Goal: Information Seeking & Learning: Check status

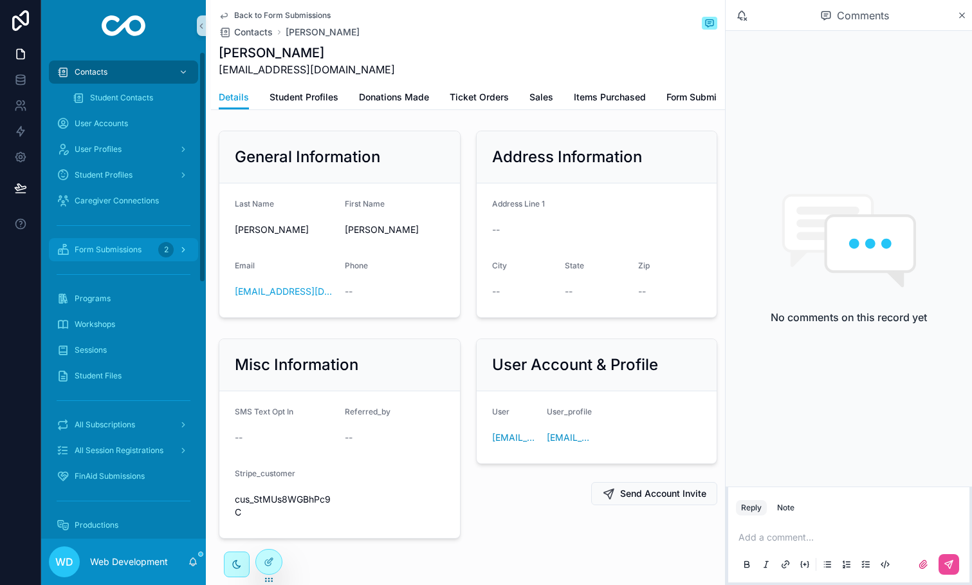
click at [109, 246] on span "Form Submissions" at bounding box center [108, 249] width 67 height 10
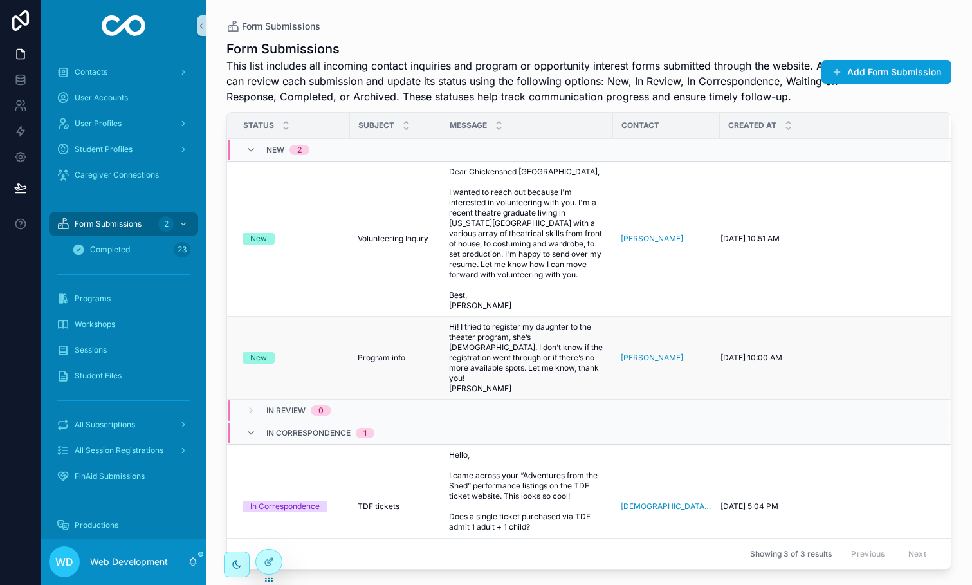
click at [333, 352] on div "New" at bounding box center [293, 358] width 100 height 12
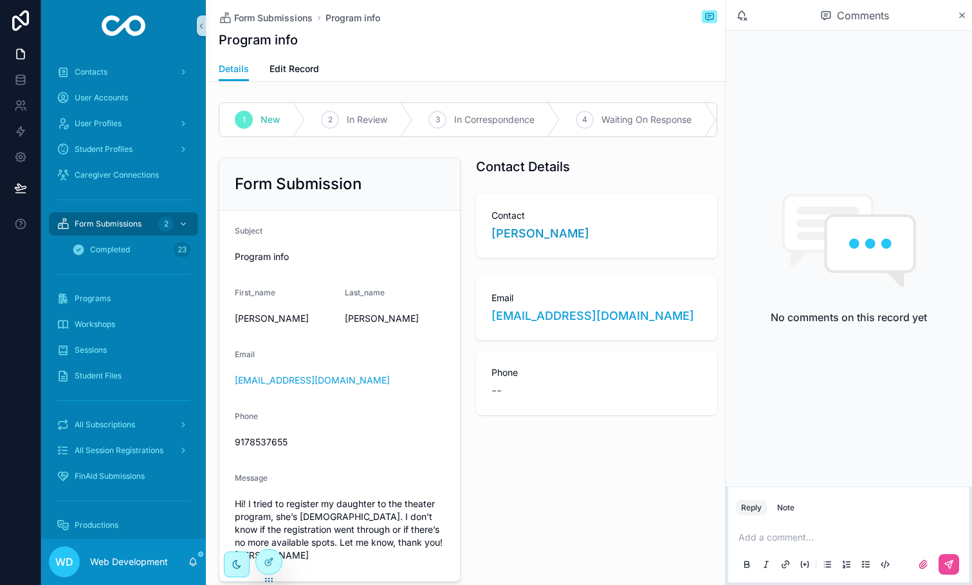
scroll to position [84, 0]
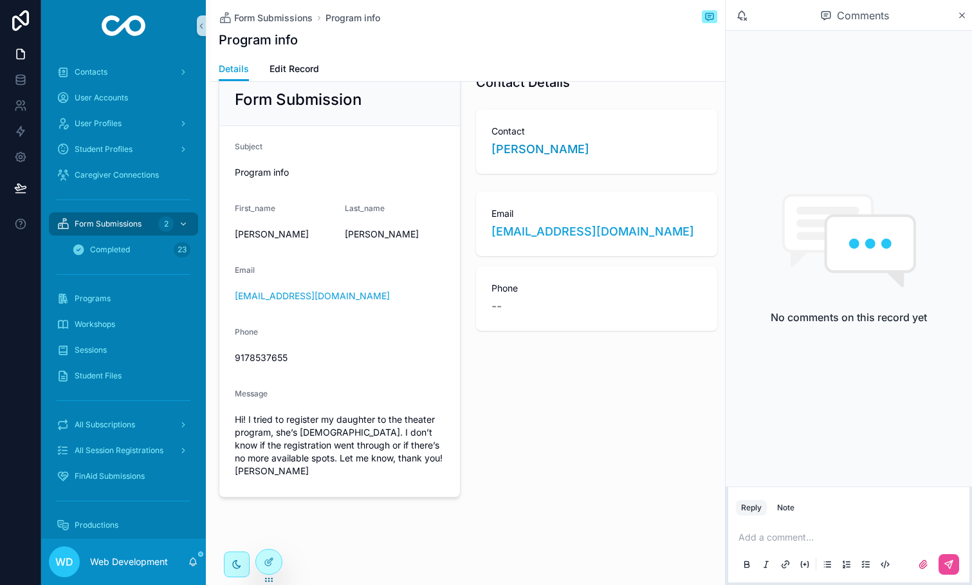
click at [795, 531] on p "scrollable content" at bounding box center [851, 537] width 226 height 13
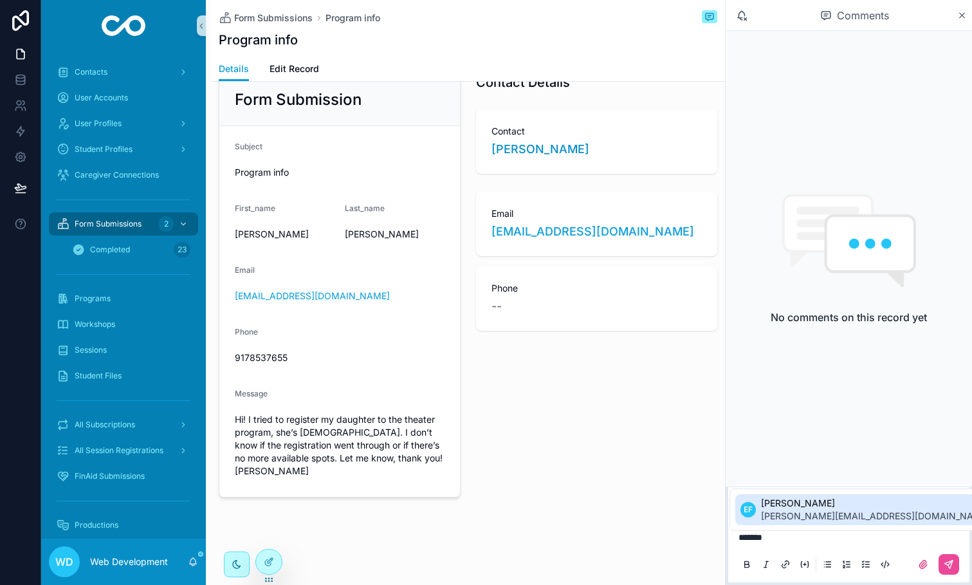
click at [792, 519] on span "[PERSON_NAME][EMAIL_ADDRESS][DOMAIN_NAME]" at bounding box center [875, 515] width 229 height 13
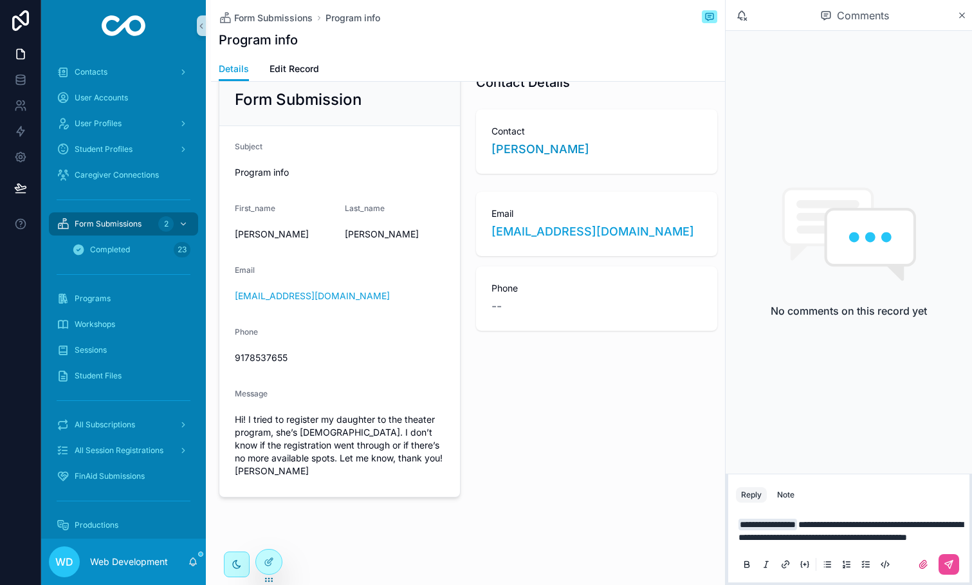
click at [940, 528] on span "**********" at bounding box center [850, 531] width 224 height 22
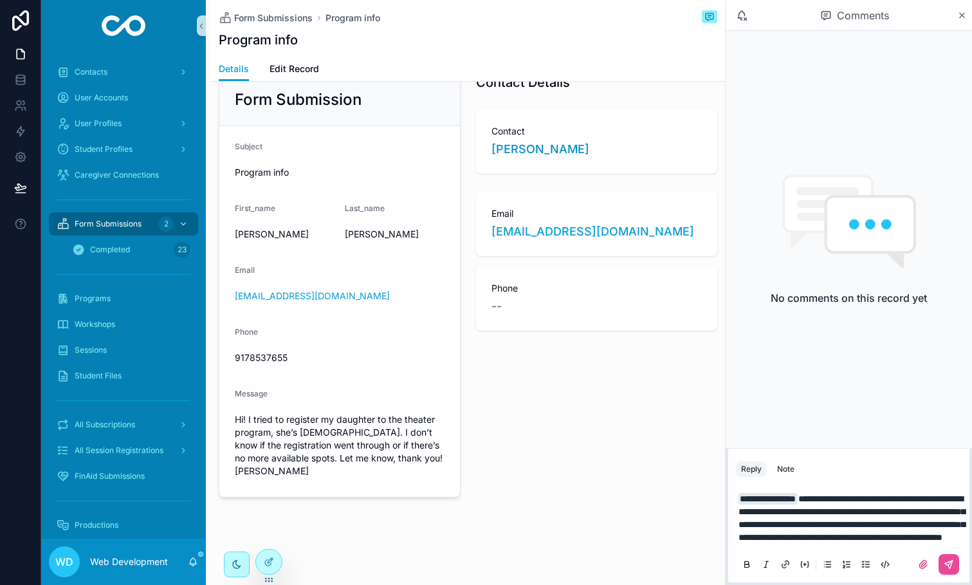
click at [931, 515] on span "**********" at bounding box center [851, 518] width 226 height 48
drag, startPoint x: 925, startPoint y: 511, endPoint x: 955, endPoint y: 533, distance: 37.3
click at [955, 533] on p "**********" at bounding box center [851, 517] width 226 height 51
click at [924, 522] on span "**********" at bounding box center [851, 518] width 226 height 48
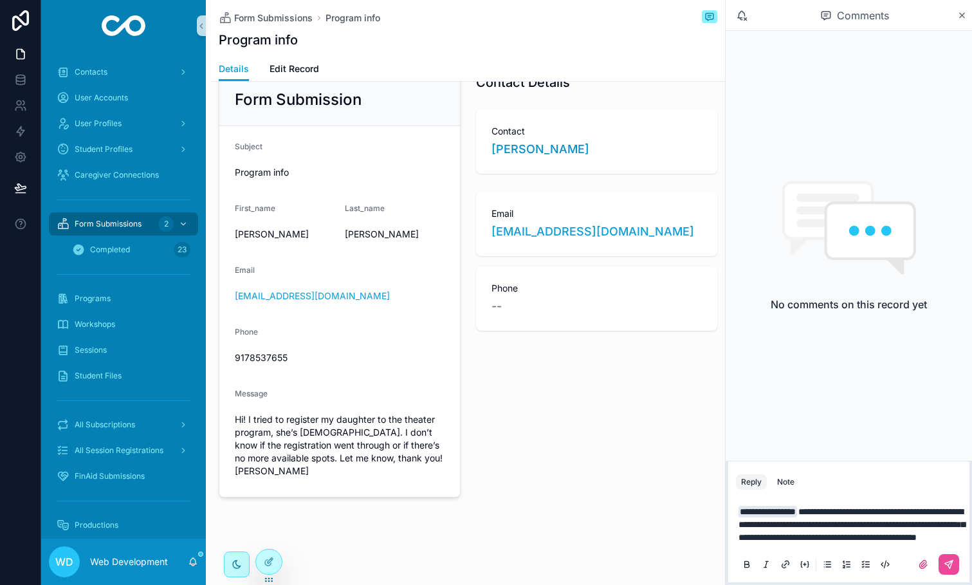
click at [875, 507] on span "**********" at bounding box center [851, 524] width 226 height 35
click at [954, 568] on button "scrollable content" at bounding box center [948, 564] width 21 height 21
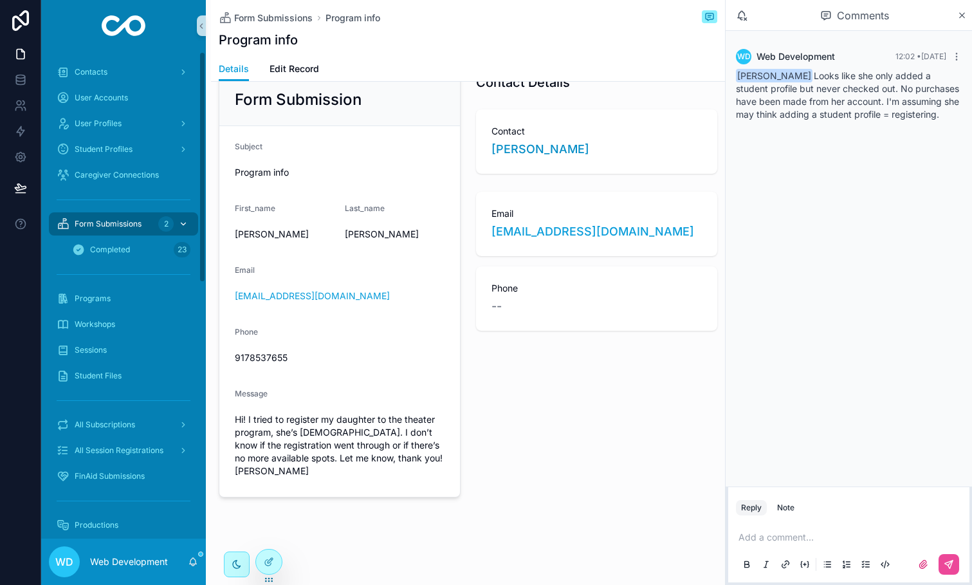
click at [130, 227] on span "Form Submissions" at bounding box center [108, 224] width 67 height 10
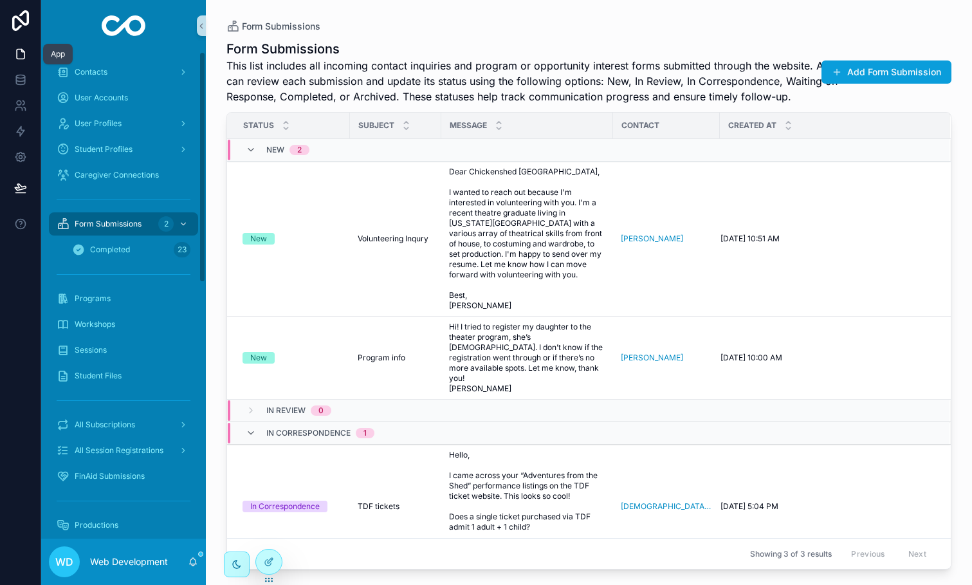
click at [26, 54] on link at bounding box center [20, 54] width 41 height 26
click at [449, 346] on span "Hi! I tried to register my daughter to the theater program, she’s [DEMOGRAPHIC_…" at bounding box center [527, 358] width 156 height 72
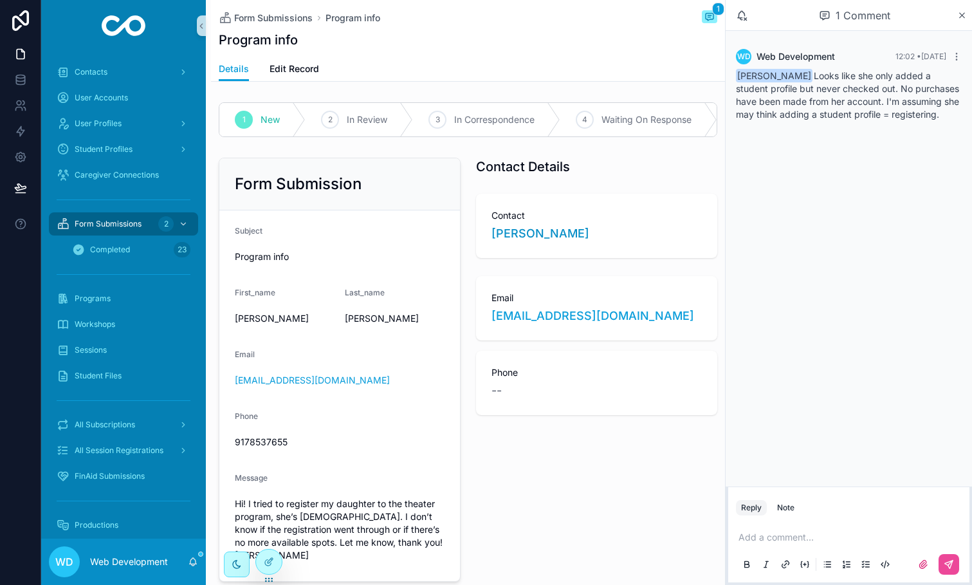
click at [956, 25] on div "1 Comment" at bounding box center [849, 15] width 246 height 31
click at [958, 22] on div "1 Comment" at bounding box center [849, 15] width 246 height 31
click at [960, 13] on icon "scrollable content" at bounding box center [962, 15] width 10 height 10
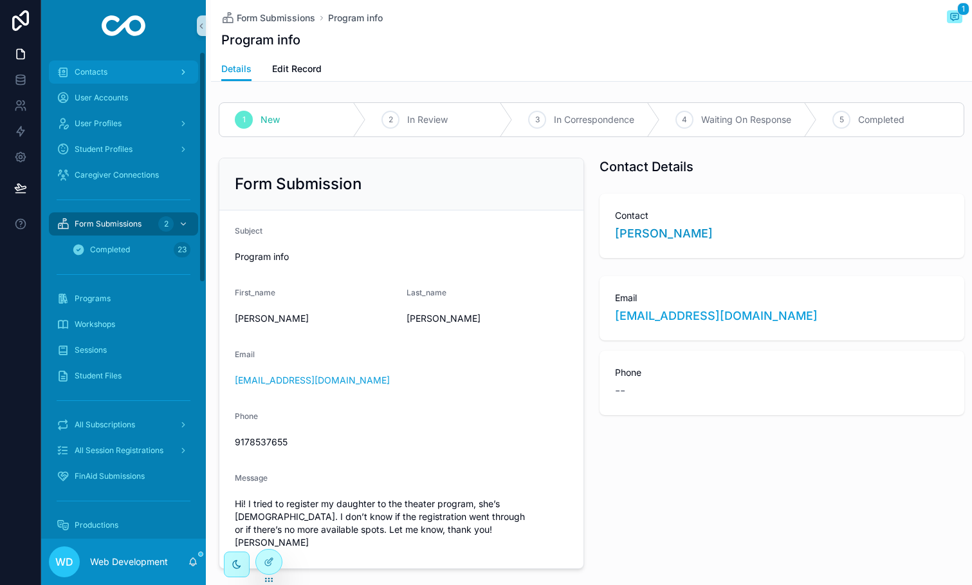
click at [105, 78] on div "Contacts" at bounding box center [124, 72] width 134 height 21
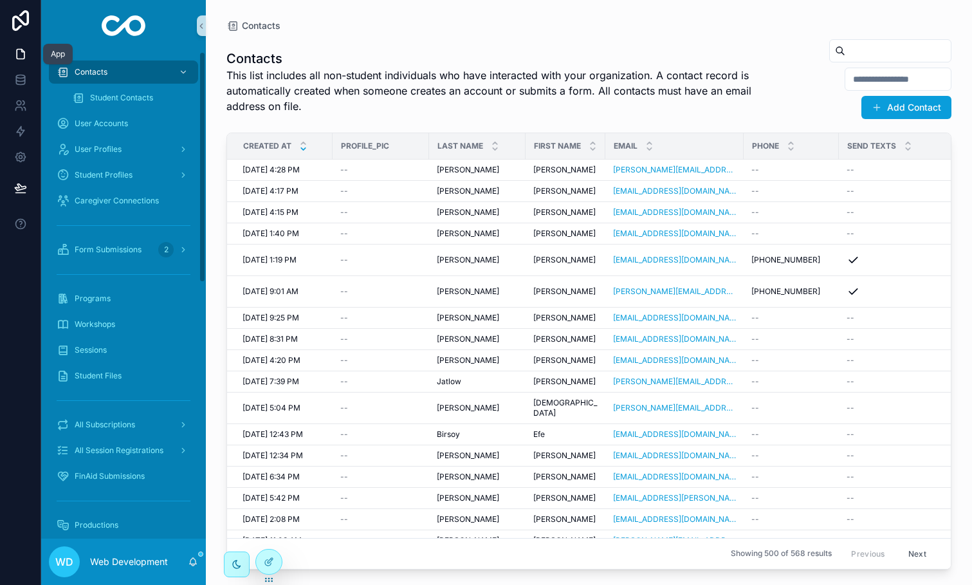
click at [32, 60] on link at bounding box center [20, 54] width 41 height 26
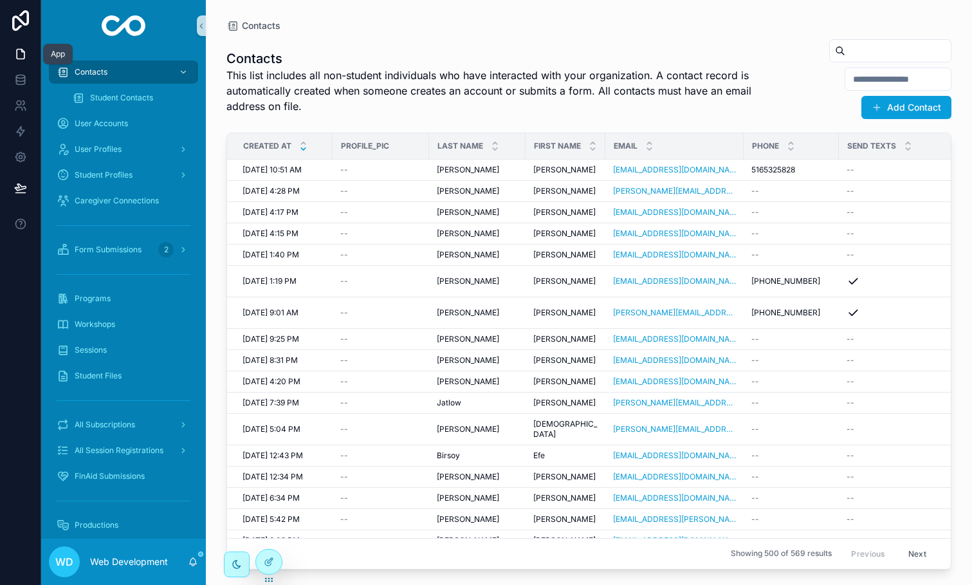
click at [26, 57] on icon at bounding box center [20, 54] width 13 height 13
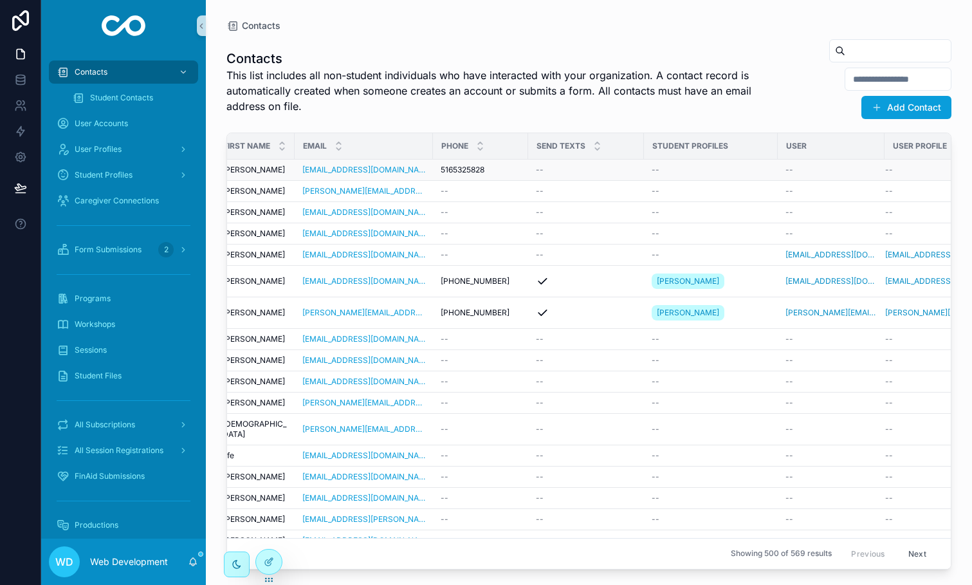
scroll to position [0, 306]
click at [280, 170] on div "[PERSON_NAME] [PERSON_NAME]" at bounding box center [260, 170] width 64 height 10
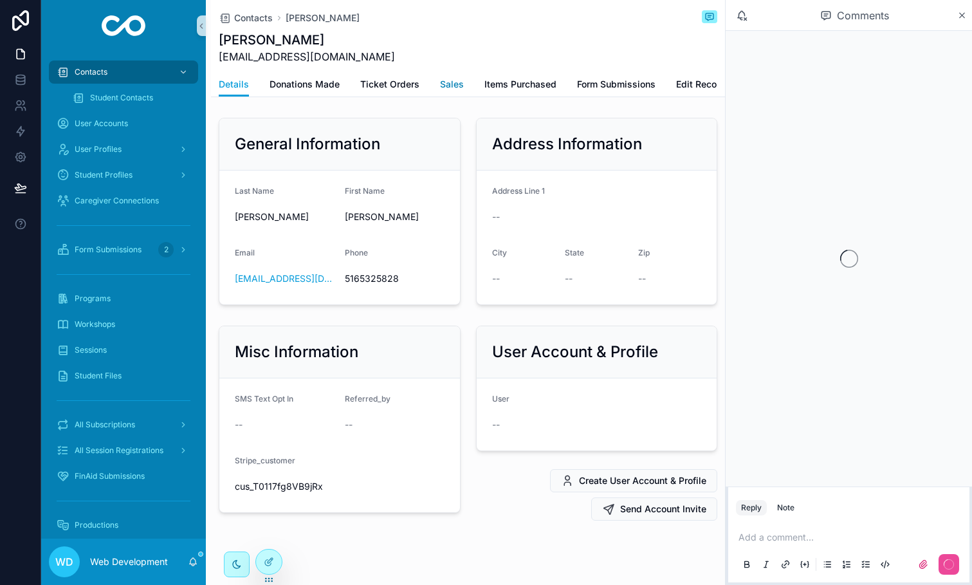
click at [451, 78] on span "Sales" at bounding box center [452, 84] width 24 height 13
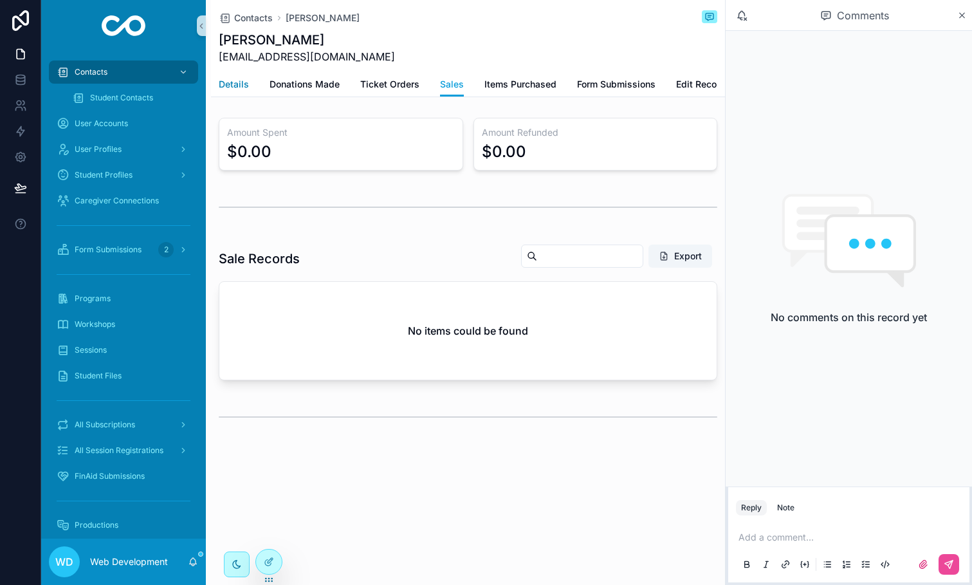
click at [232, 82] on span "Details" at bounding box center [234, 84] width 30 height 13
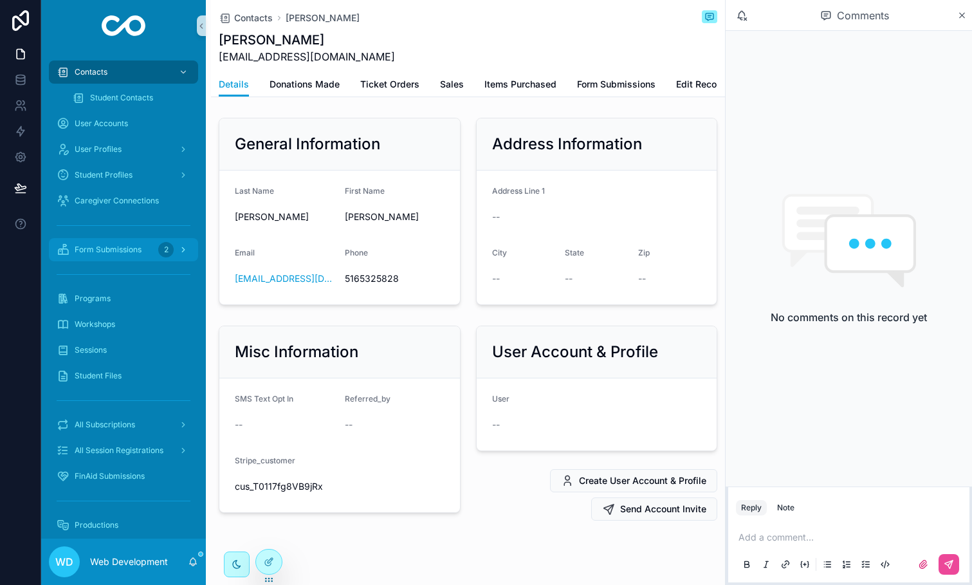
click at [133, 252] on span "Form Submissions" at bounding box center [108, 249] width 67 height 10
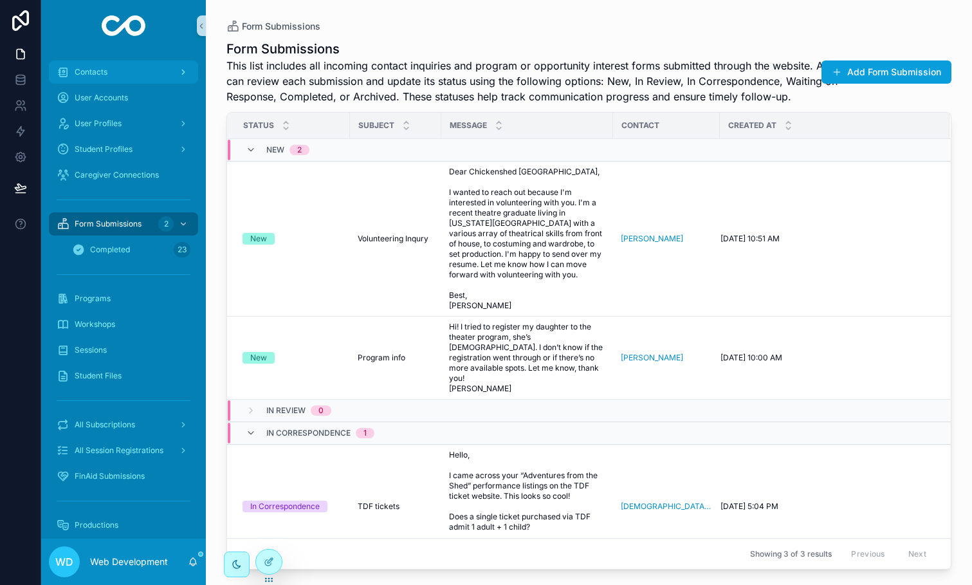
click at [102, 67] on span "Contacts" at bounding box center [91, 72] width 33 height 10
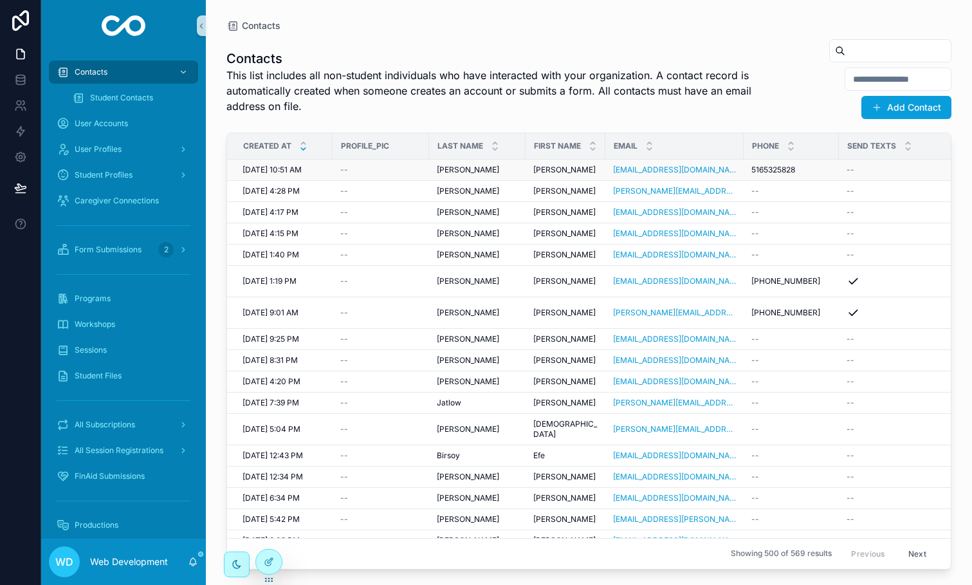
click at [371, 172] on div "--" at bounding box center [380, 170] width 81 height 10
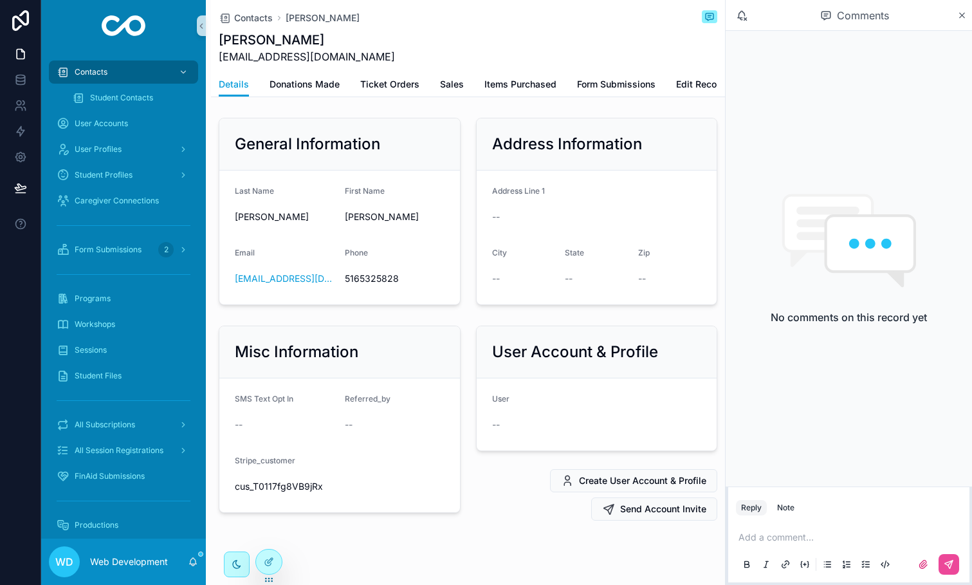
click at [963, 21] on div "Comments" at bounding box center [849, 15] width 246 height 31
click at [963, 15] on icon "scrollable content" at bounding box center [962, 15] width 5 height 5
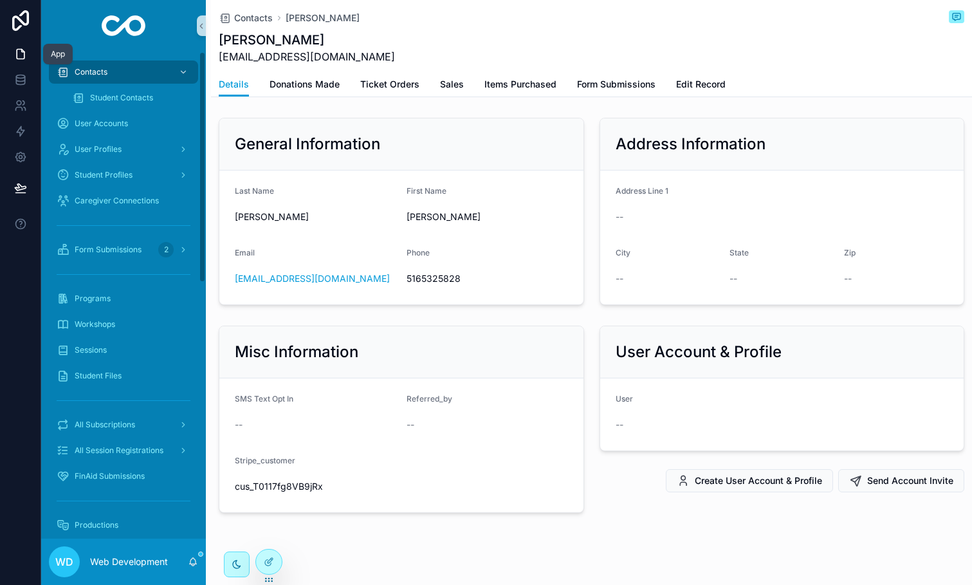
click at [19, 57] on icon at bounding box center [20, 54] width 13 height 13
